Goal: Task Accomplishment & Management: Manage account settings

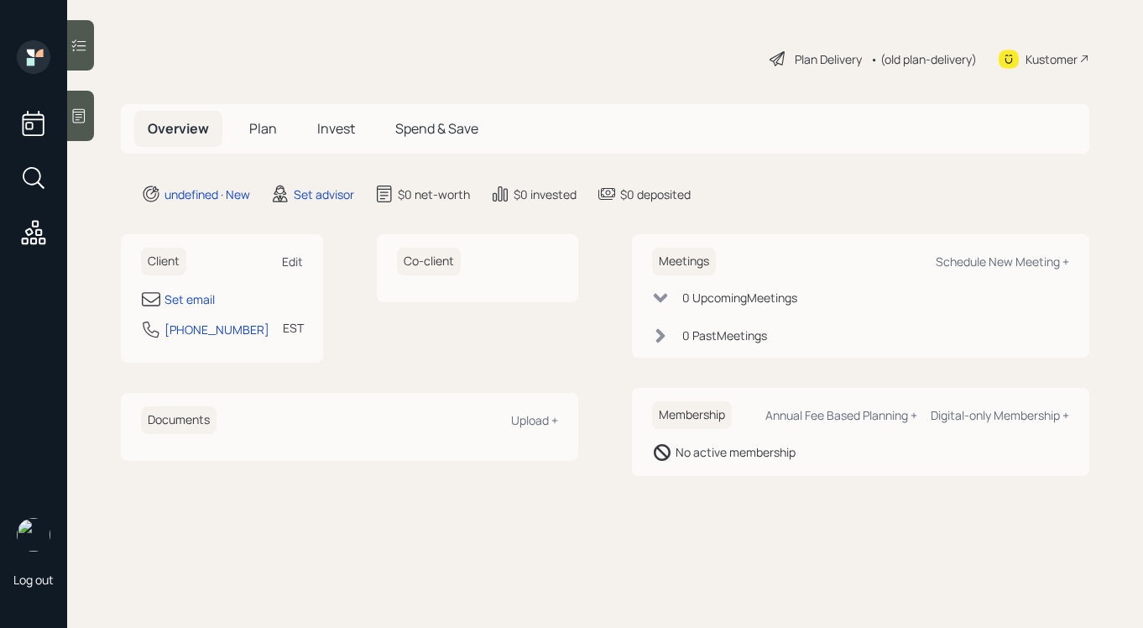
click at [297, 257] on div "Edit" at bounding box center [292, 262] width 21 height 16
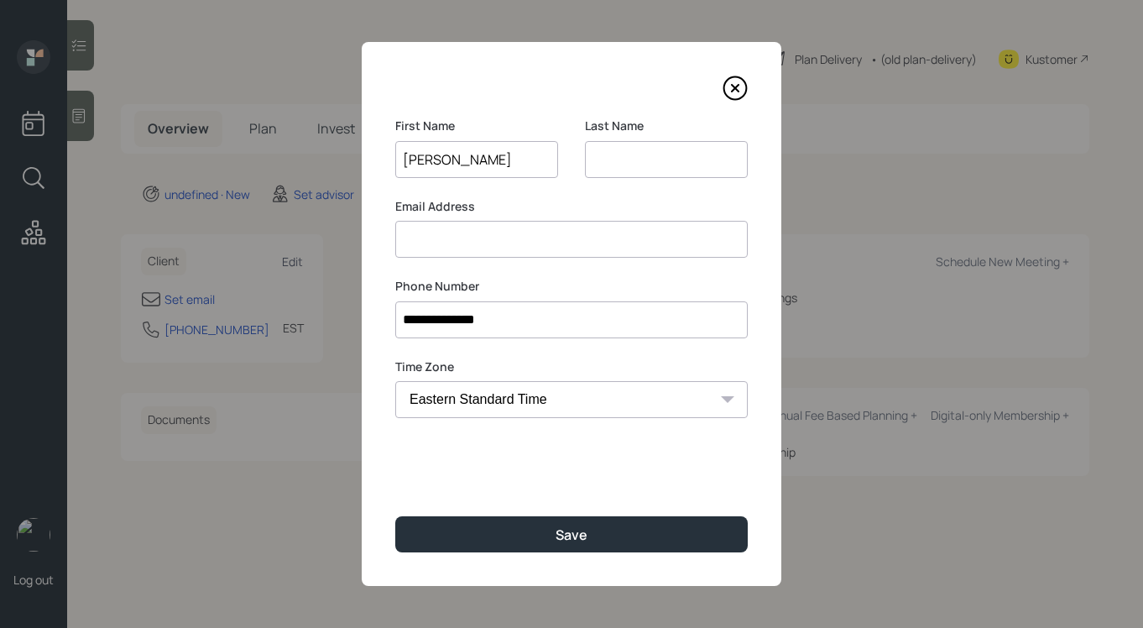
type input "[PERSON_NAME]"
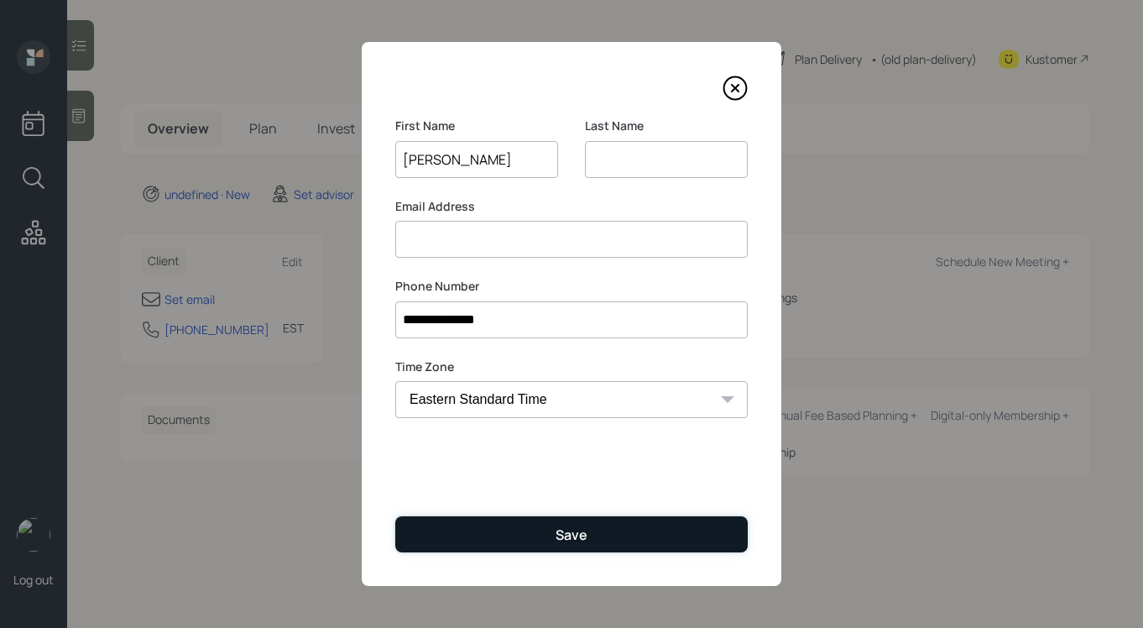
click at [465, 521] on button "Save" at bounding box center [571, 534] width 353 height 36
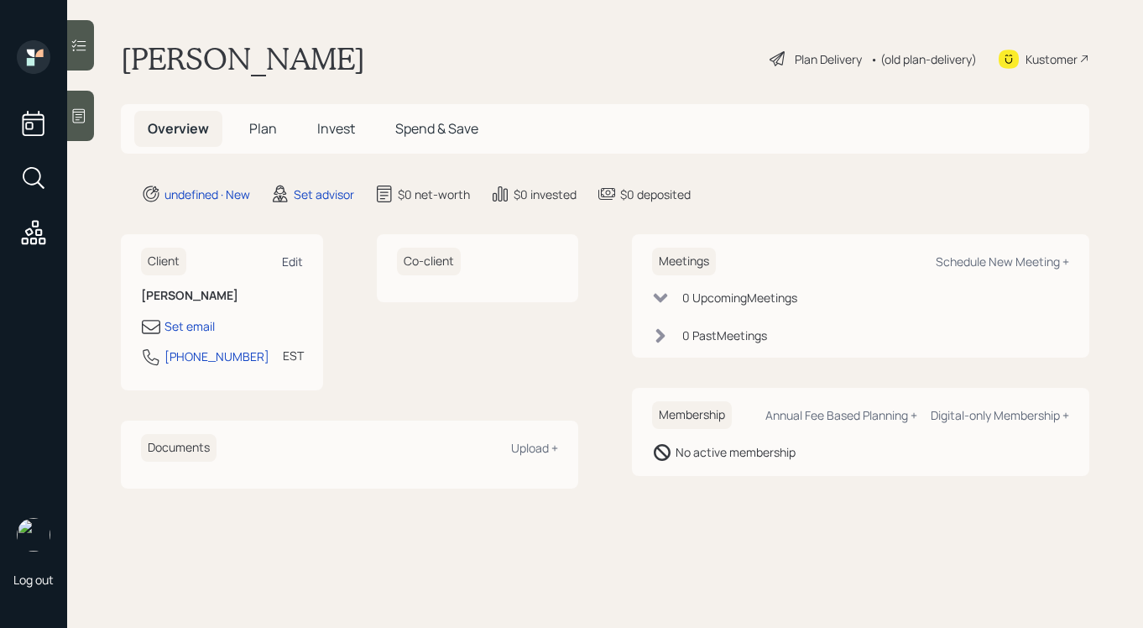
click at [299, 254] on div "Edit" at bounding box center [292, 262] width 21 height 16
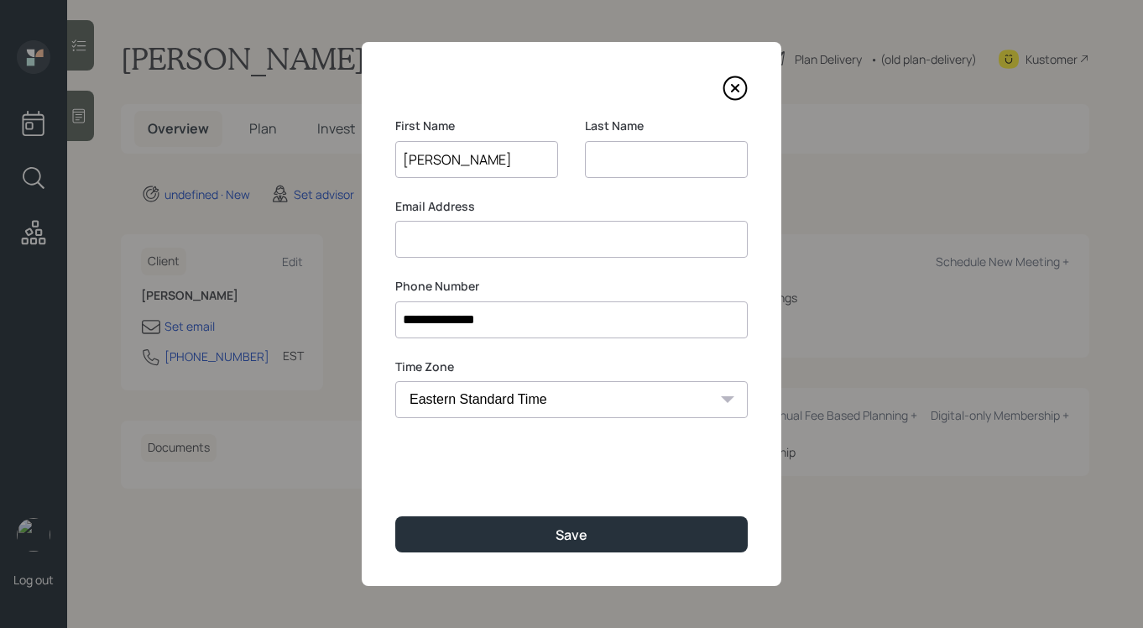
click at [646, 163] on input at bounding box center [666, 159] width 163 height 37
type input "Queliza"
click at [552, 178] on div "First Name [PERSON_NAME]" at bounding box center [476, 158] width 163 height 81
click at [524, 253] on input at bounding box center [571, 239] width 353 height 37
click at [569, 239] on input "equeliza" at bounding box center [571, 239] width 353 height 37
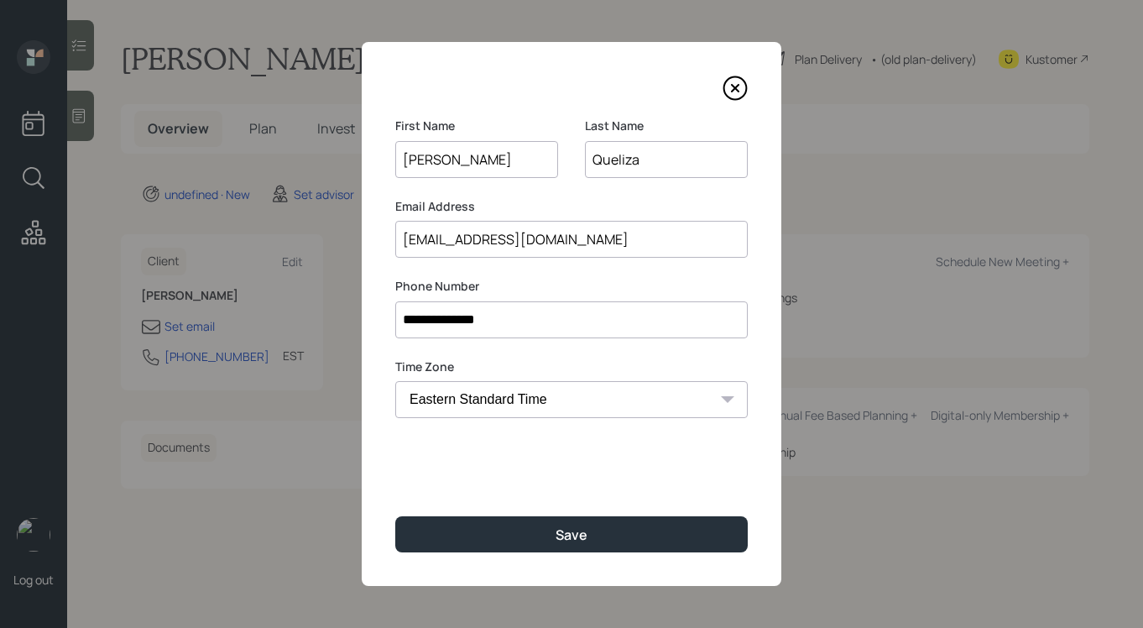
type input "[EMAIL_ADDRESS][DOMAIN_NAME]"
click at [596, 191] on div "Last Name Queliza" at bounding box center [666, 158] width 163 height 81
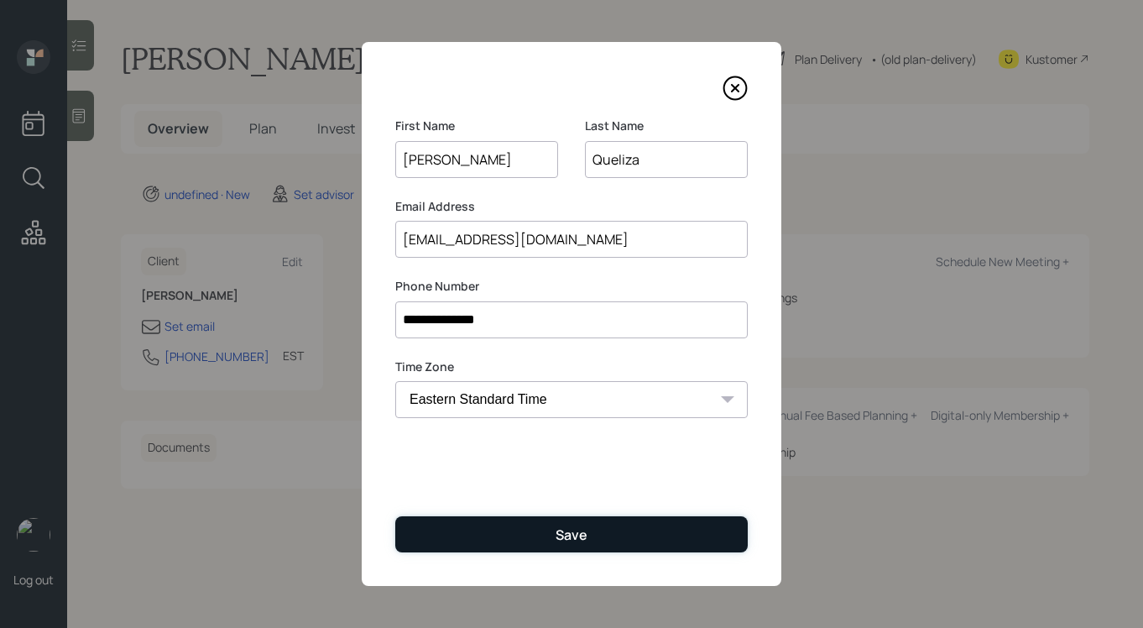
click at [625, 526] on button "Save" at bounding box center [571, 534] width 353 height 36
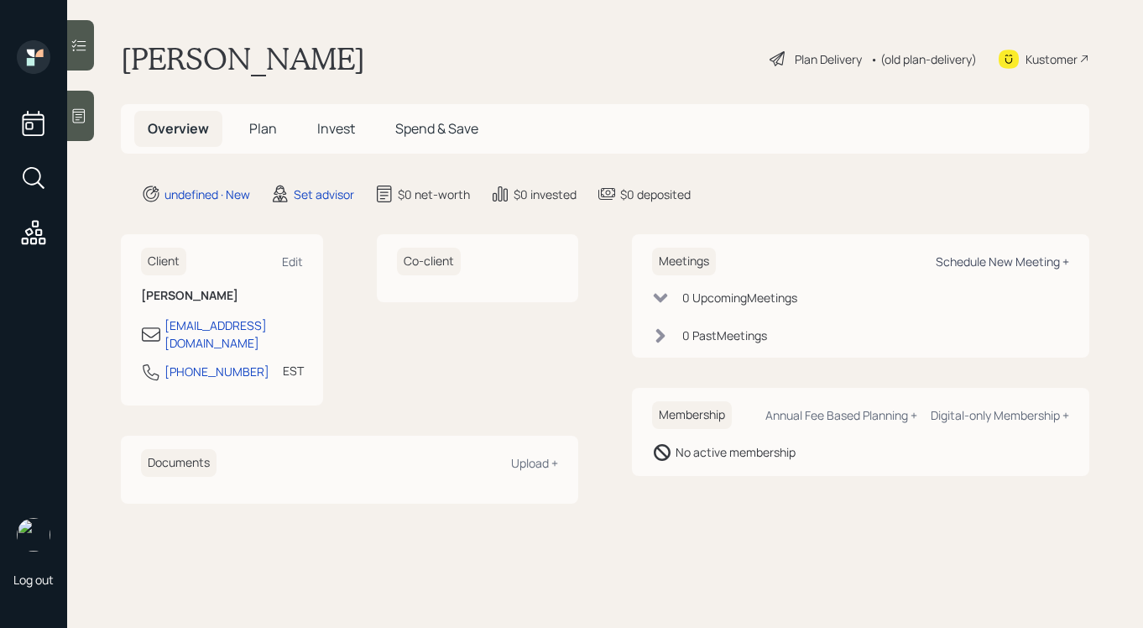
click at [939, 261] on div "Schedule New Meeting +" at bounding box center [1002, 262] width 133 height 16
select select "round-[PERSON_NAME]"
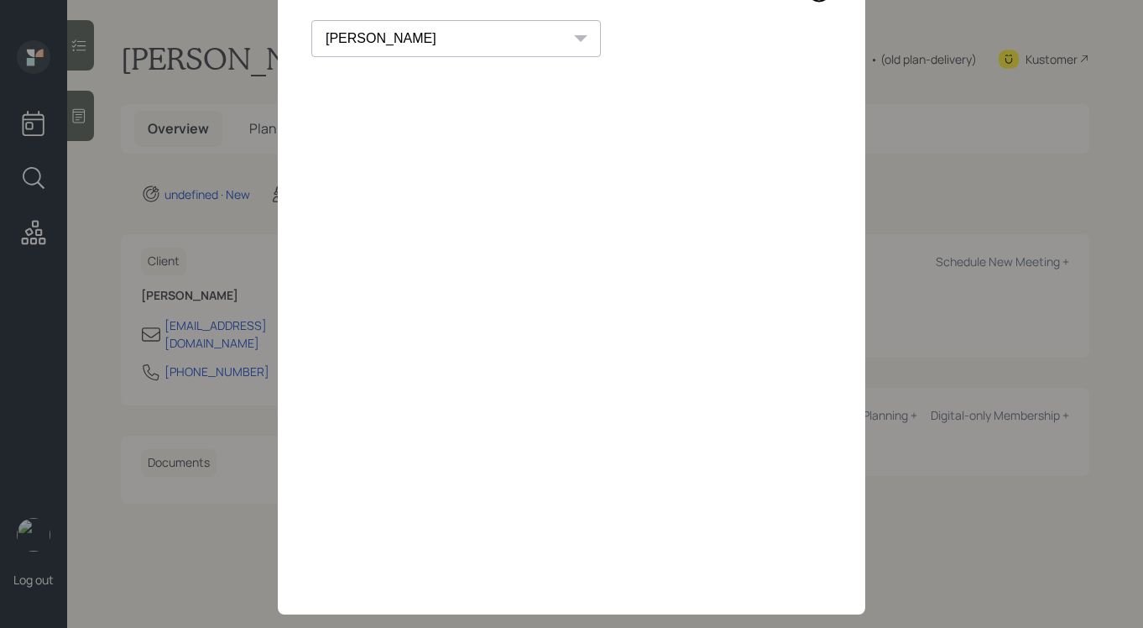
scroll to position [95, 0]
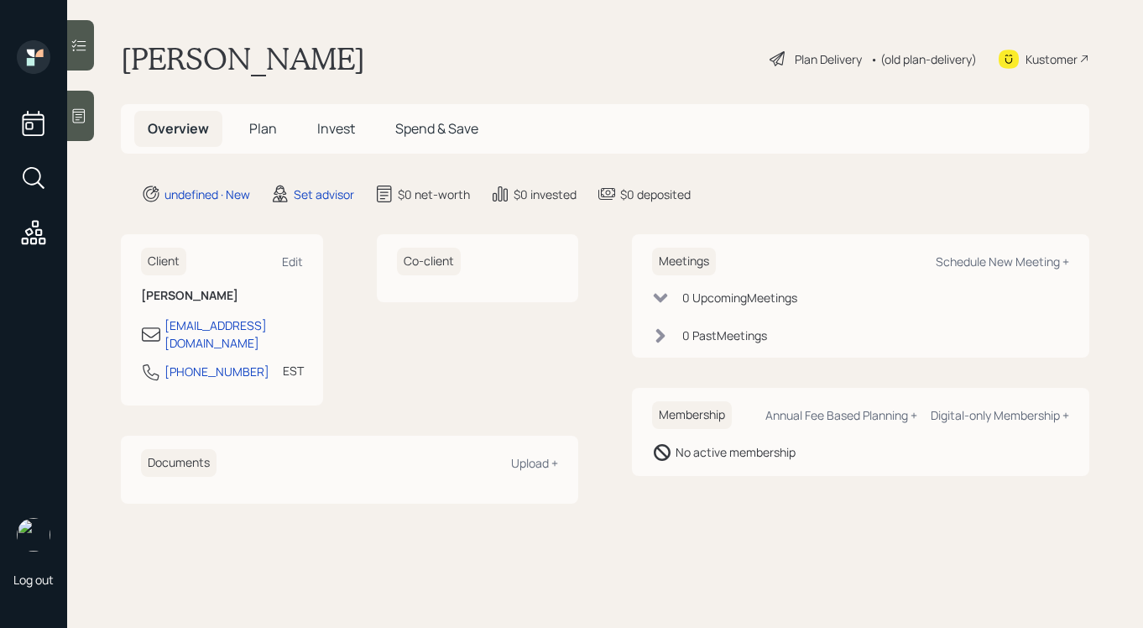
click at [86, 113] on icon at bounding box center [79, 115] width 17 height 17
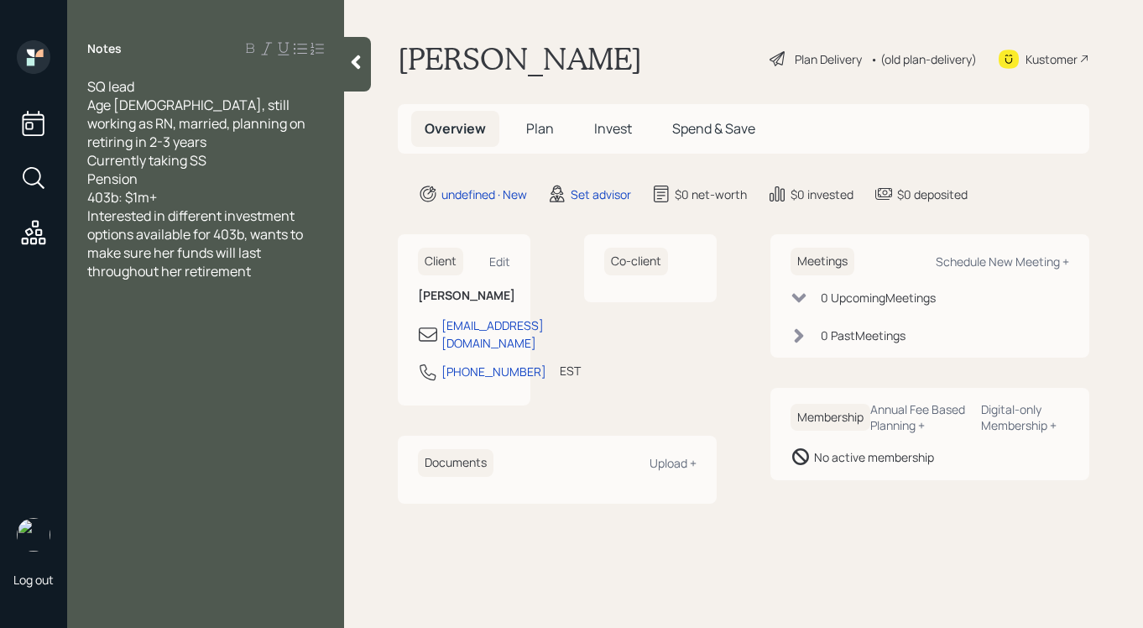
click at [264, 188] on div "403b: $1m+" at bounding box center [205, 197] width 237 height 18
click at [369, 59] on div at bounding box center [357, 64] width 27 height 55
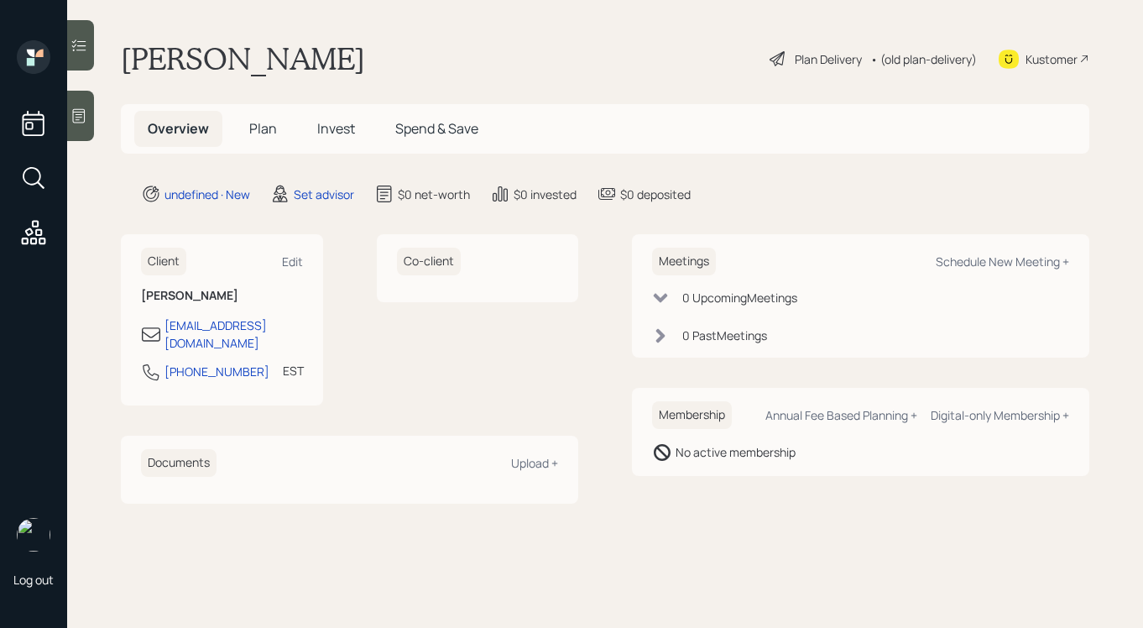
click at [80, 111] on icon at bounding box center [79, 116] width 13 height 14
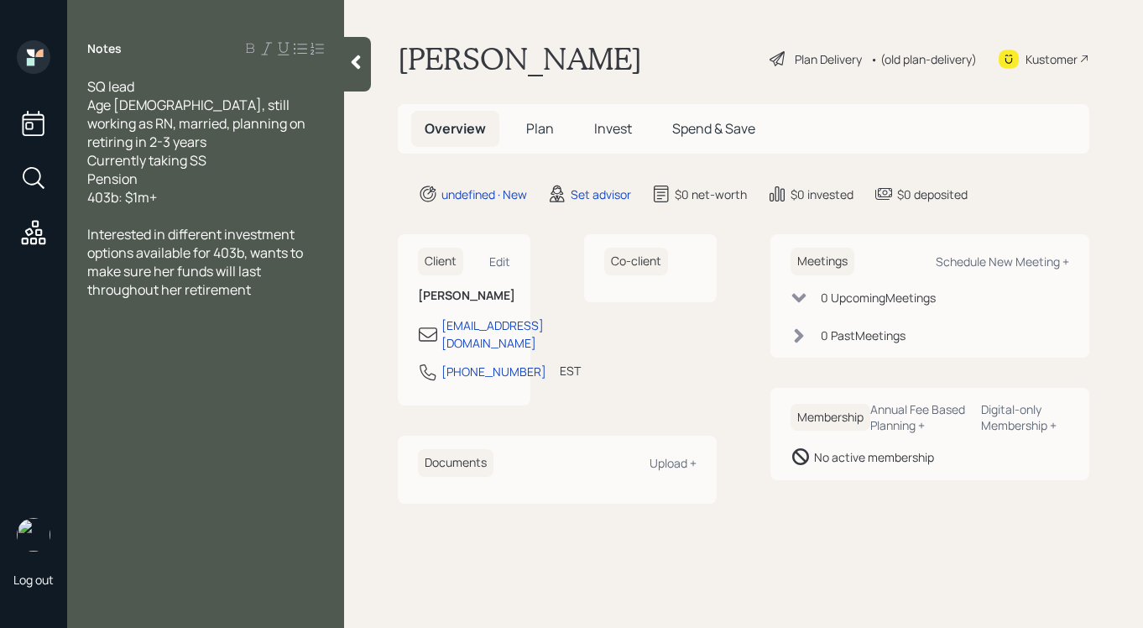
click at [355, 84] on div at bounding box center [357, 64] width 27 height 55
